Goal: Transaction & Acquisition: Subscribe to service/newsletter

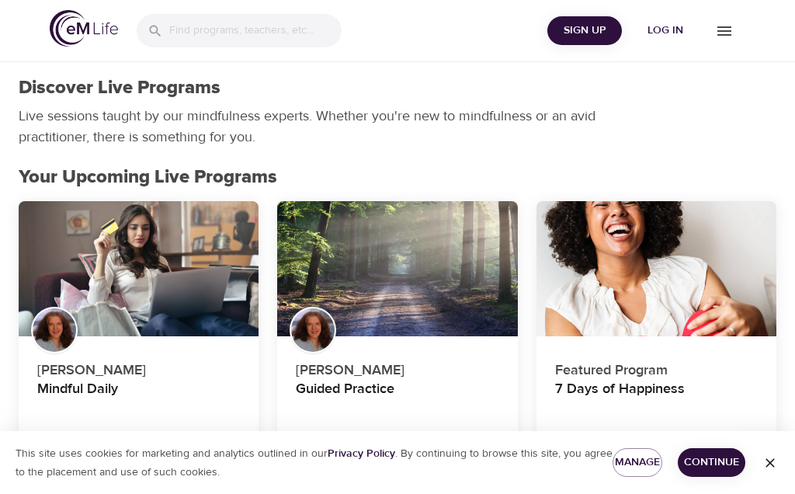
click at [580, 33] on span "Sign Up" at bounding box center [584, 30] width 62 height 19
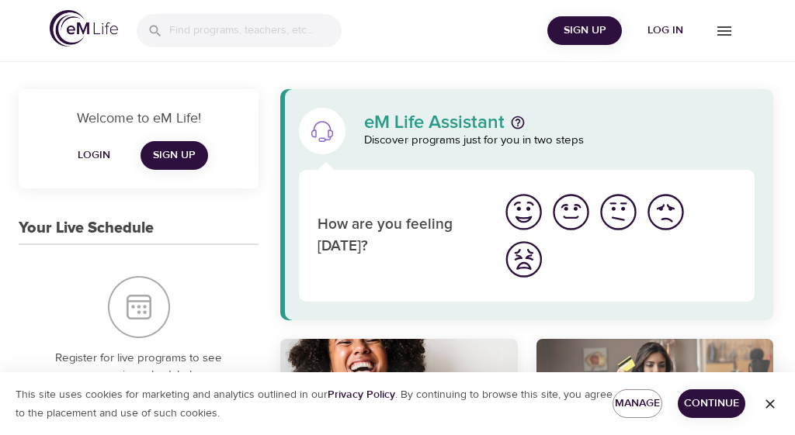
click at [665, 27] on span "Log in" at bounding box center [665, 30] width 62 height 19
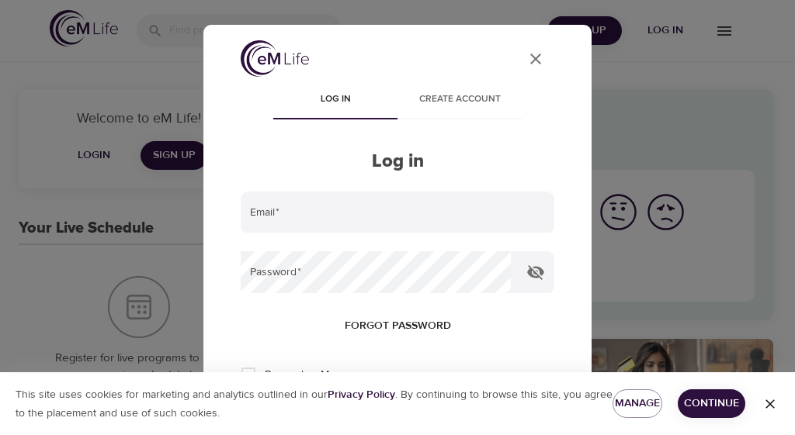
click at [669, 29] on div "User Profile Log in Create account Log in Email   * Password   * Forgot passwor…" at bounding box center [397, 217] width 795 height 435
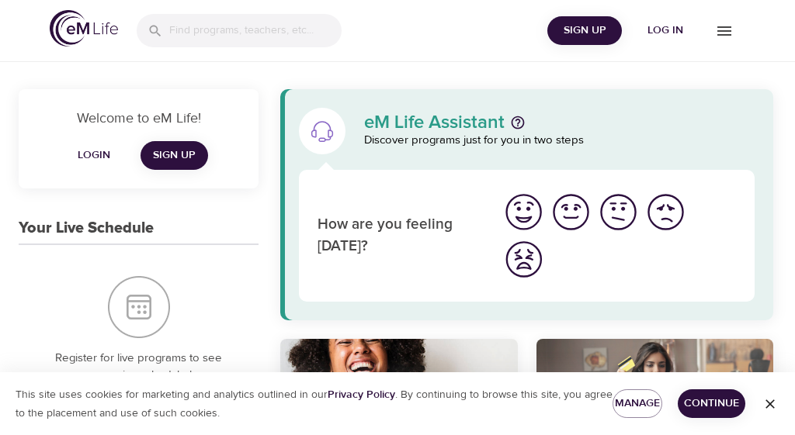
click at [670, 36] on span "Log in" at bounding box center [665, 30] width 62 height 19
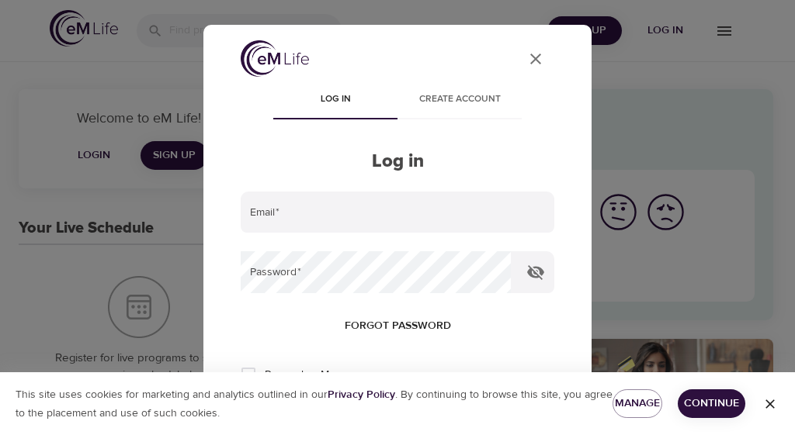
click at [278, 214] on input "email" at bounding box center [398, 213] width 314 height 42
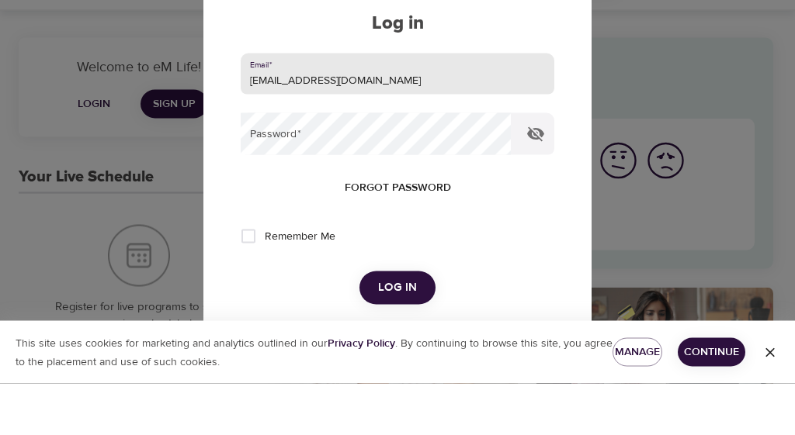
scroll to position [91, 0]
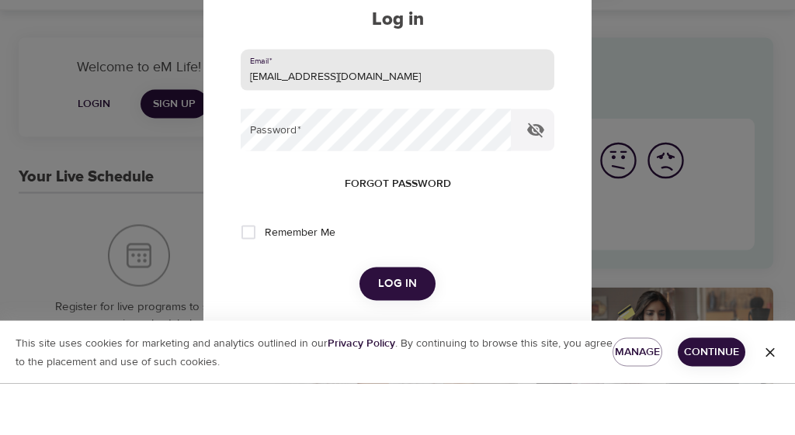
type input "pamhong@msn.com"
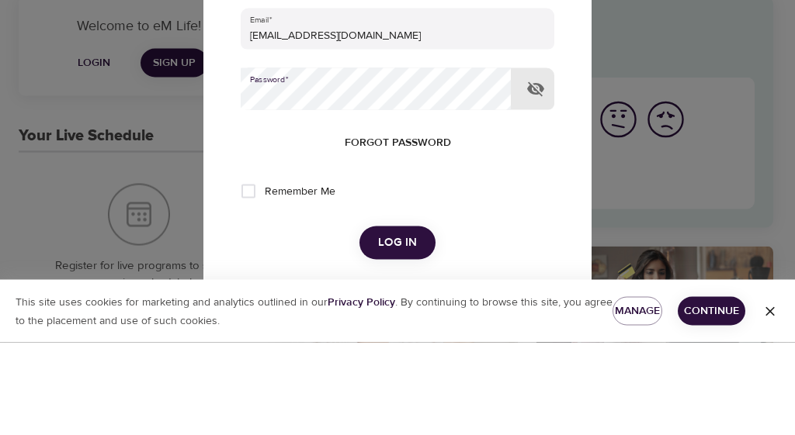
click at [397, 319] on button "Log in" at bounding box center [397, 335] width 76 height 33
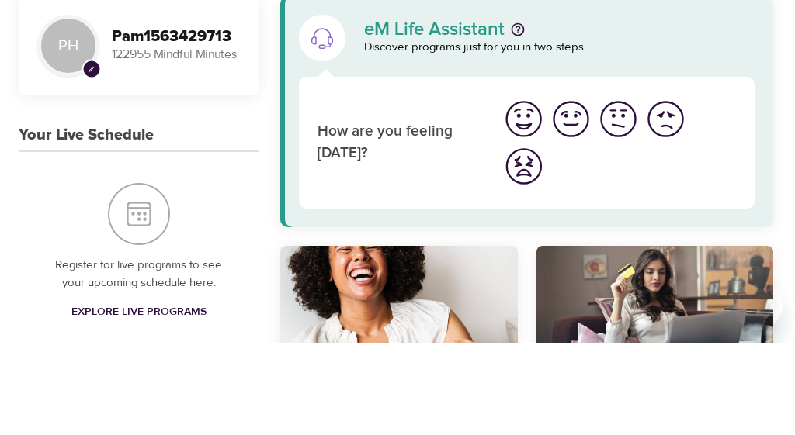
scroll to position [93, 0]
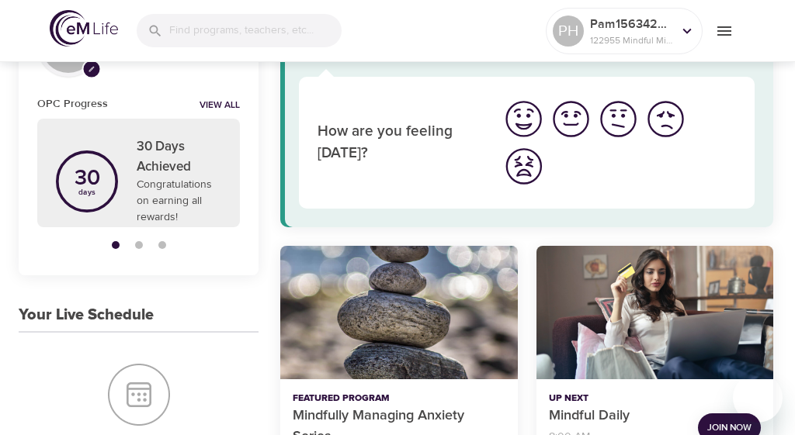
click at [727, 421] on span "Join Now" at bounding box center [729, 428] width 44 height 16
